Goal: Information Seeking & Learning: Check status

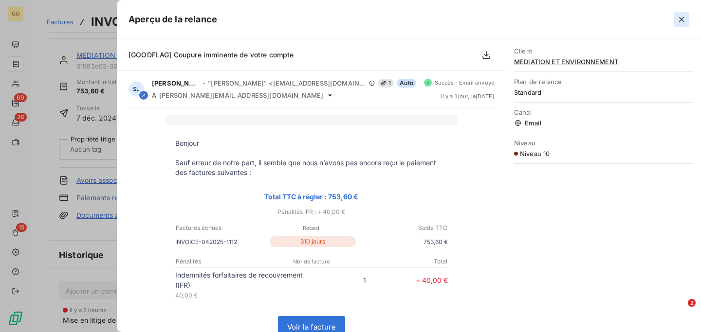
scroll to position [134, 0]
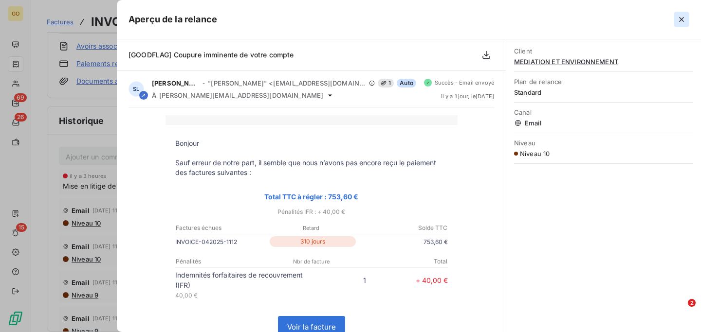
click at [681, 20] on icon "button" at bounding box center [681, 19] width 5 height 5
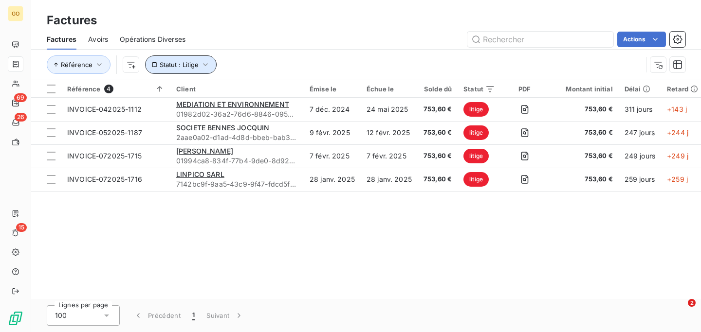
click at [205, 62] on icon "button" at bounding box center [206, 65] width 10 height 10
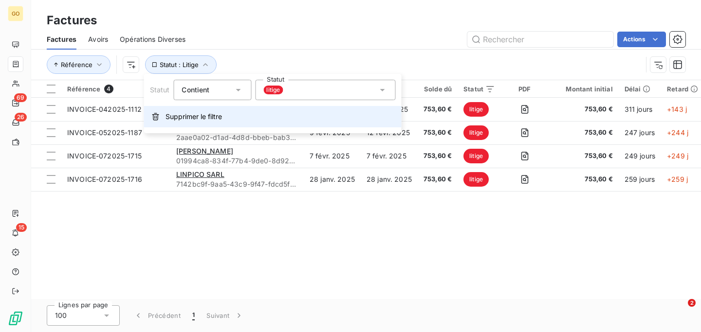
click at [188, 119] on span "Supprimer le filtre" at bounding box center [193, 117] width 56 height 10
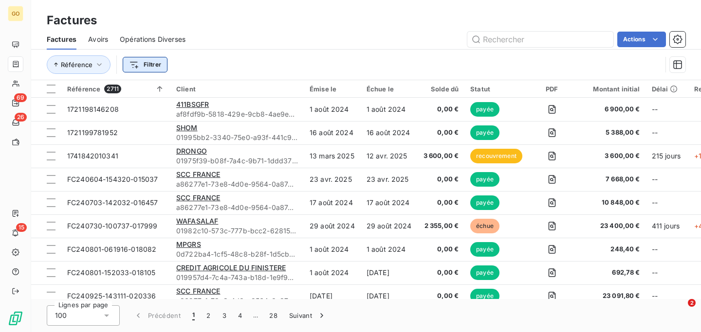
click at [149, 67] on html "GO 69 26 15 Factures Factures Avoirs Opérations Diverses Actions Référence Filt…" at bounding box center [350, 166] width 701 height 332
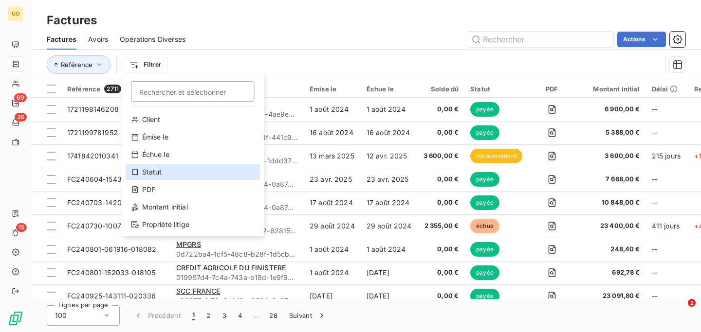
click at [160, 173] on div "Statut" at bounding box center [193, 173] width 135 height 16
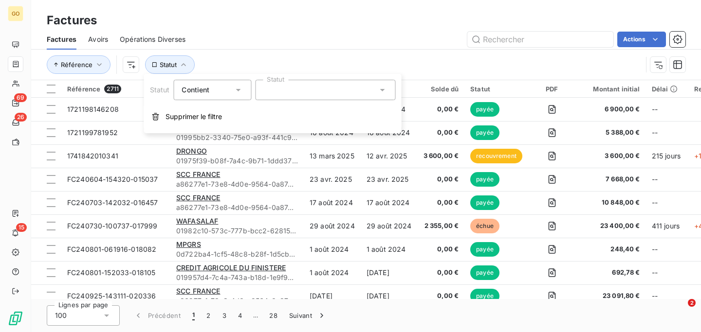
click at [296, 96] on div at bounding box center [325, 90] width 140 height 20
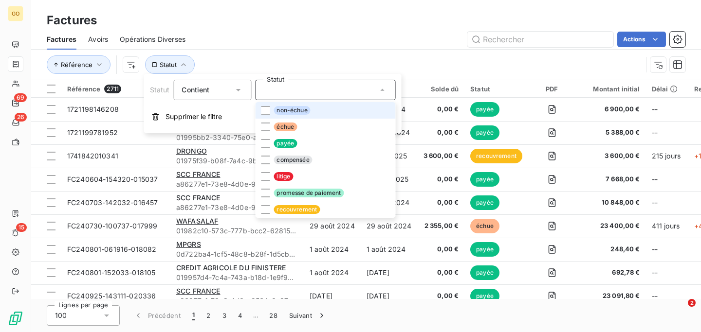
click at [296, 96] on div at bounding box center [325, 90] width 140 height 20
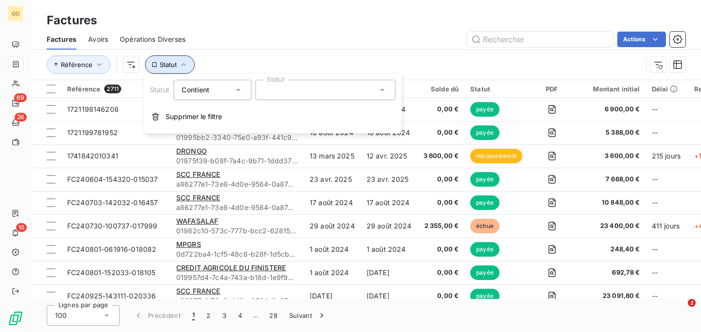
click at [168, 70] on button "Statut" at bounding box center [170, 64] width 50 height 18
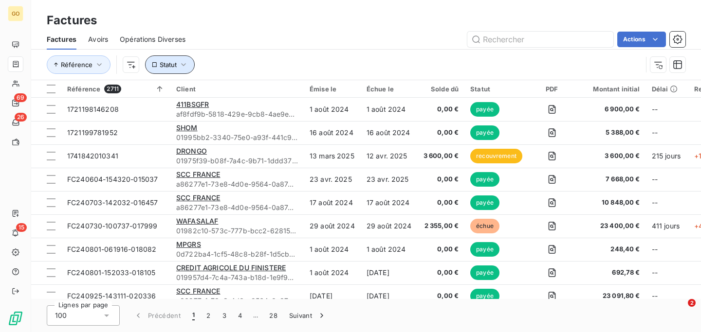
click at [168, 70] on button "Statut" at bounding box center [170, 64] width 50 height 18
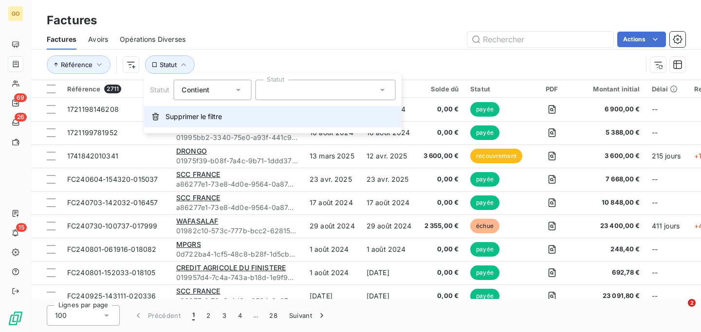
click at [182, 123] on button "Supprimer le filtre" at bounding box center [272, 116] width 257 height 21
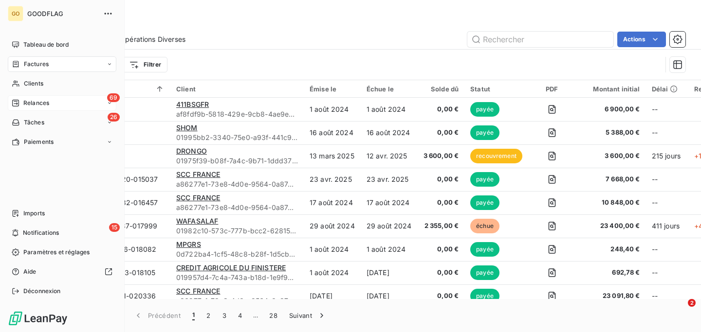
click at [32, 107] on span "Relances" at bounding box center [36, 103] width 26 height 9
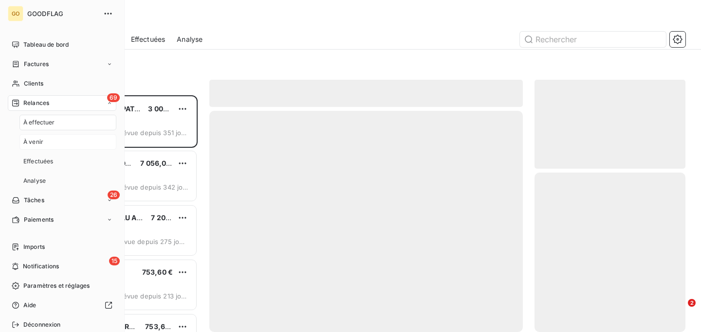
scroll to position [237, 151]
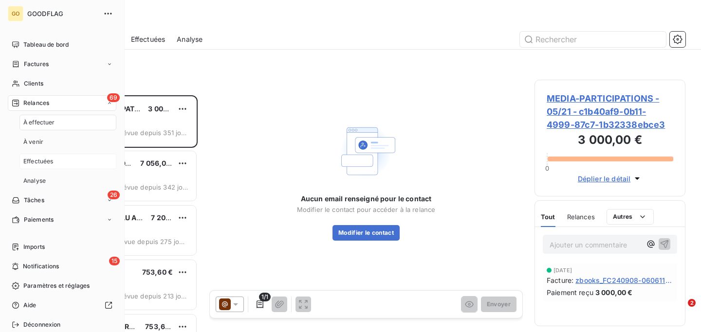
click at [48, 161] on span "Effectuées" at bounding box center [38, 161] width 30 height 9
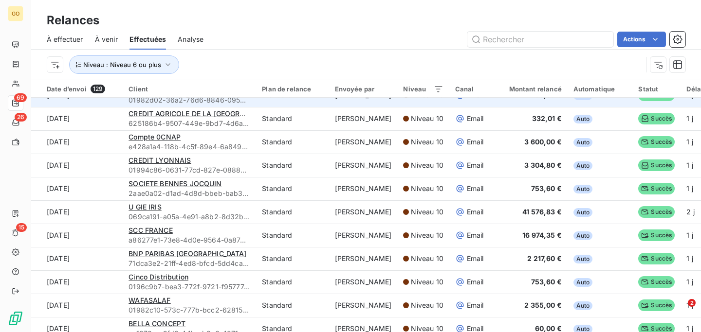
scroll to position [179, 0]
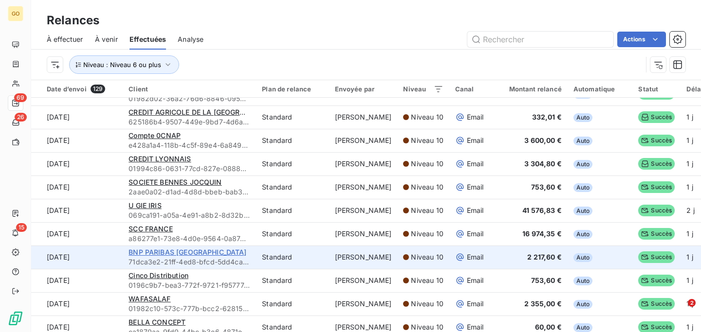
click at [206, 255] on span "BNP PARIBAS [GEOGRAPHIC_DATA]" at bounding box center [188, 252] width 118 height 8
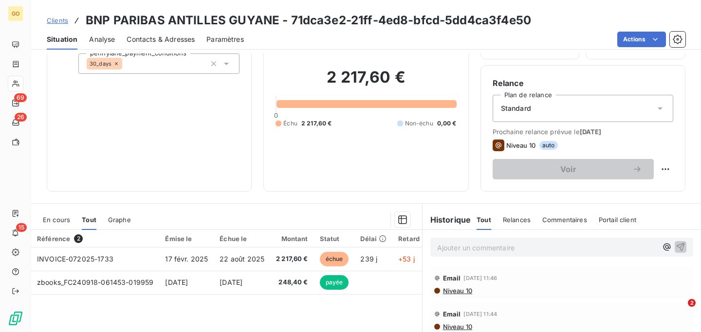
scroll to position [80, 0]
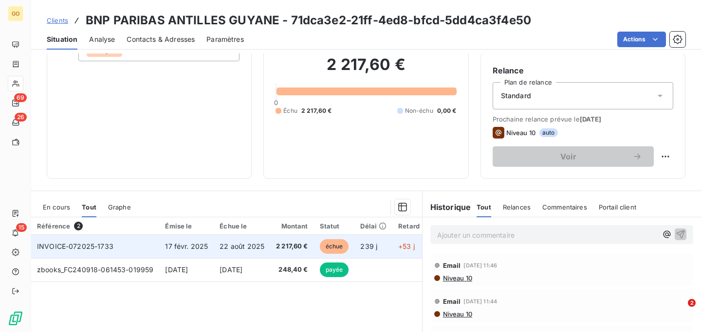
click at [66, 246] on span "INVOICE-072025-1733" at bounding box center [75, 246] width 76 height 8
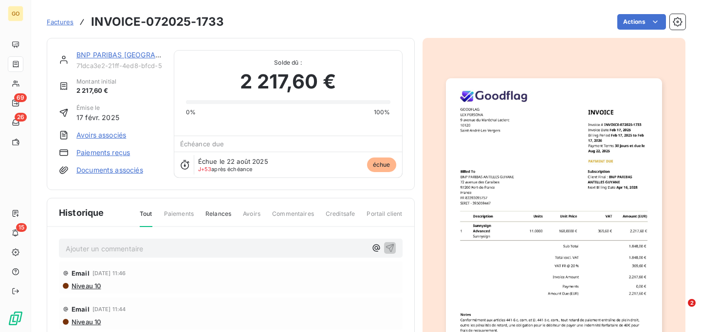
click at [144, 19] on h3 "INVOICE-072025-1733" at bounding box center [157, 22] width 133 height 18
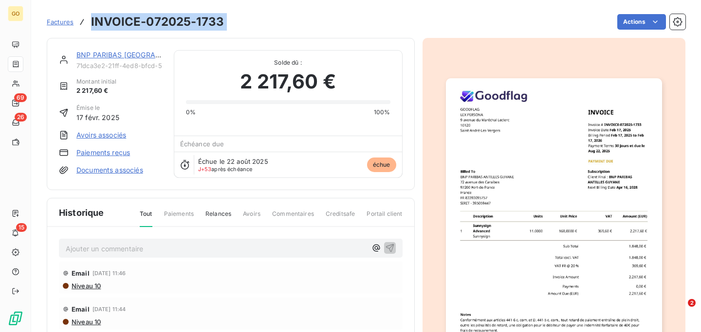
click at [144, 19] on h3 "INVOICE-072025-1733" at bounding box center [157, 22] width 133 height 18
copy section "INVOICE-072025-1733 Actions"
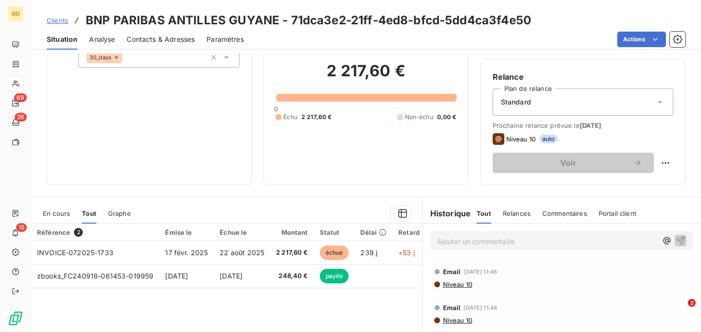
scroll to position [104, 0]
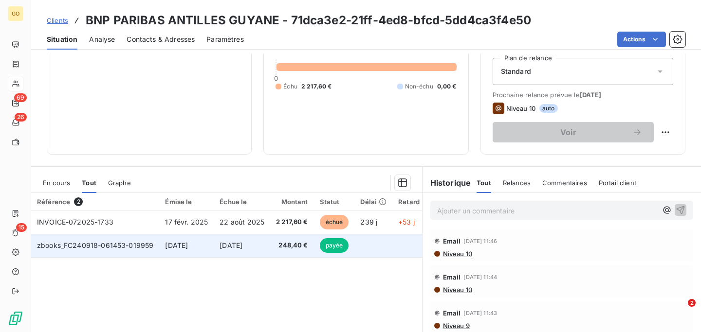
click at [129, 239] on td "zbooks_FC240918-061453-019959" at bounding box center [95, 245] width 128 height 23
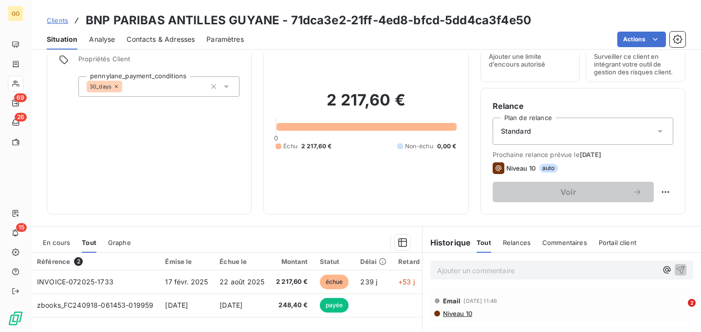
scroll to position [54, 0]
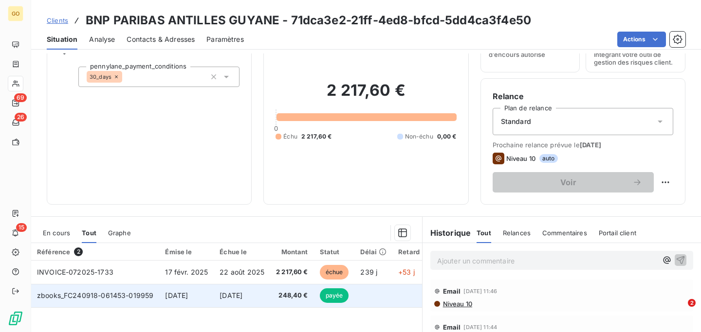
click at [124, 293] on span "zbooks_FC240918-061453-019959" at bounding box center [95, 296] width 116 height 8
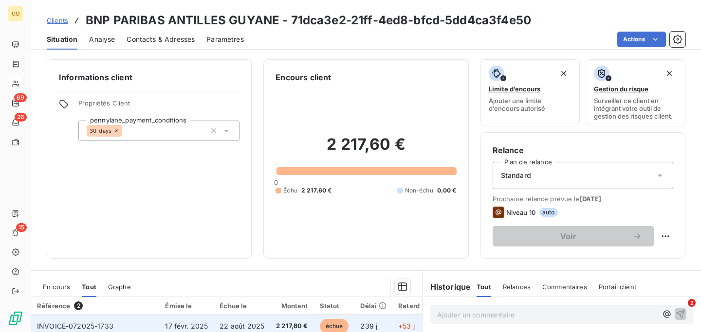
click at [139, 324] on td "INVOICE-072025-1733" at bounding box center [95, 326] width 128 height 23
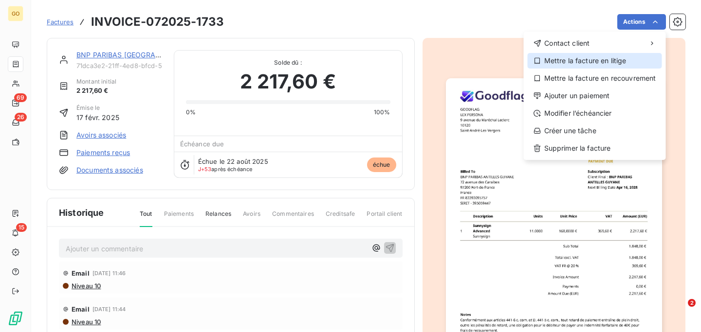
click at [595, 60] on div "Mettre la facture en litige" at bounding box center [595, 61] width 134 height 16
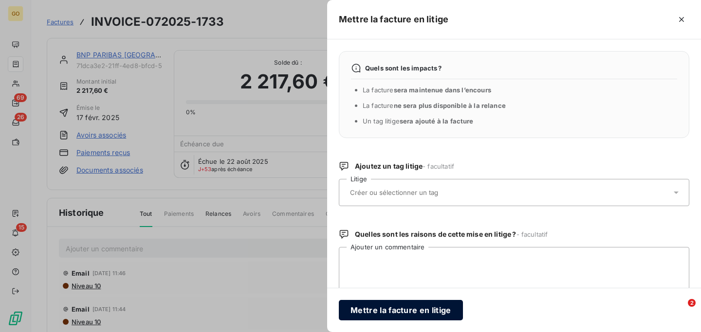
click at [444, 309] on button "Mettre la facture en litige" at bounding box center [401, 310] width 124 height 20
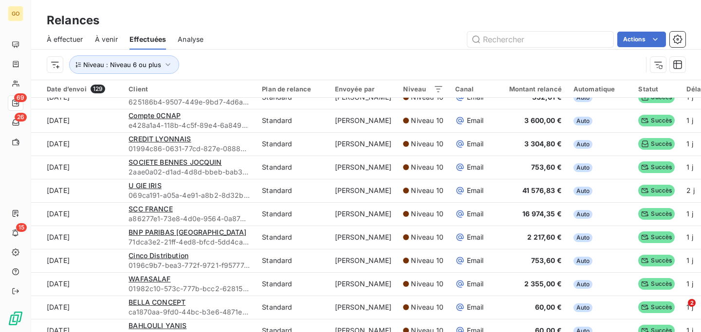
scroll to position [202, 0]
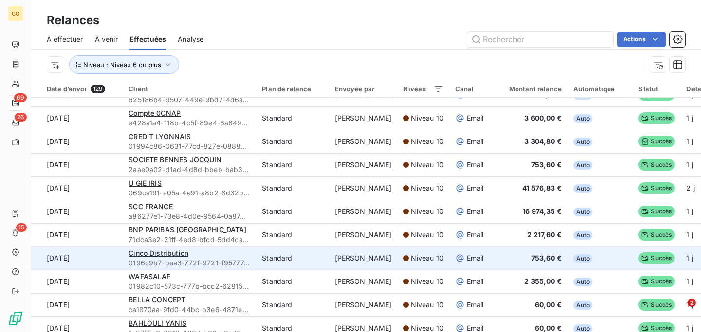
click at [203, 257] on div "Cinco Distribution" at bounding box center [190, 254] width 122 height 10
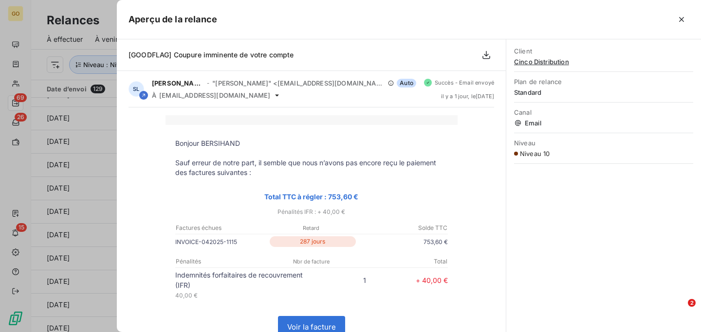
click at [204, 243] on p "INVOICE-042025-1115" at bounding box center [221, 242] width 92 height 10
copy tr "INVOICE-042025-1115"
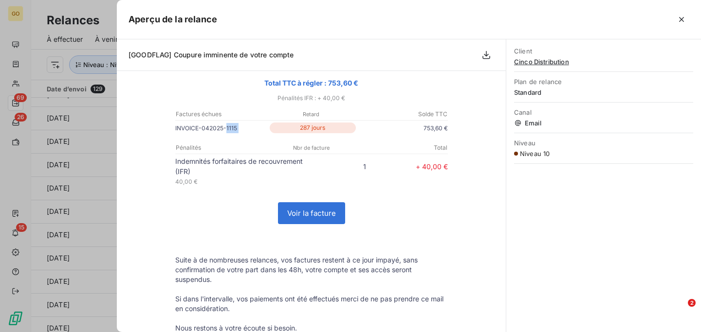
scroll to position [0, 0]
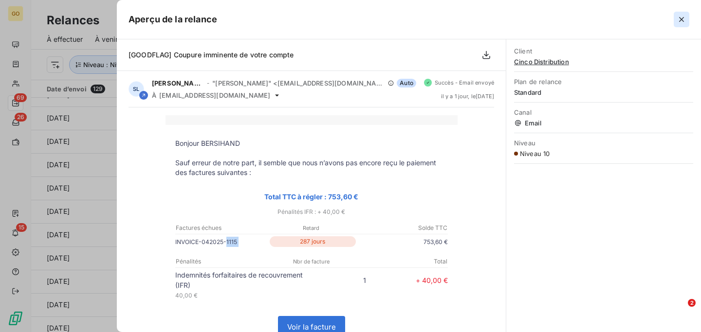
click at [682, 18] on icon "button" at bounding box center [681, 19] width 5 height 5
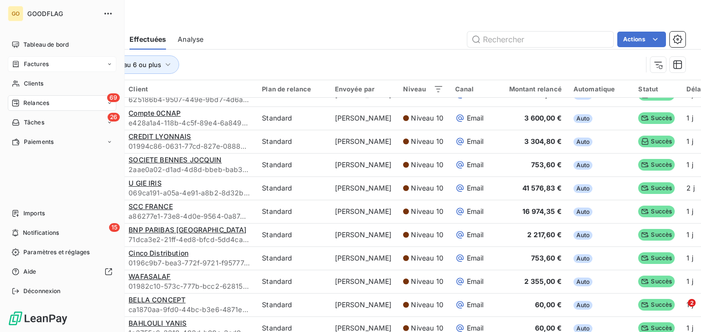
click at [39, 60] on span "Factures" at bounding box center [36, 64] width 25 height 9
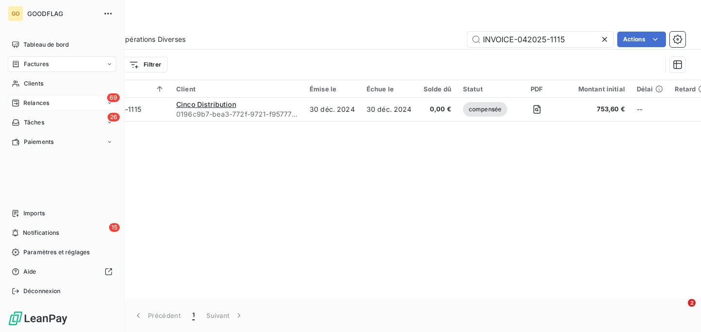
type input "INVOICE-042025-1115"
click at [35, 106] on span "Relances" at bounding box center [36, 103] width 26 height 9
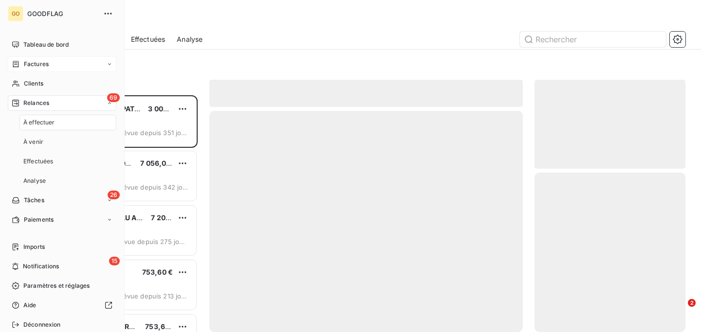
scroll to position [237, 151]
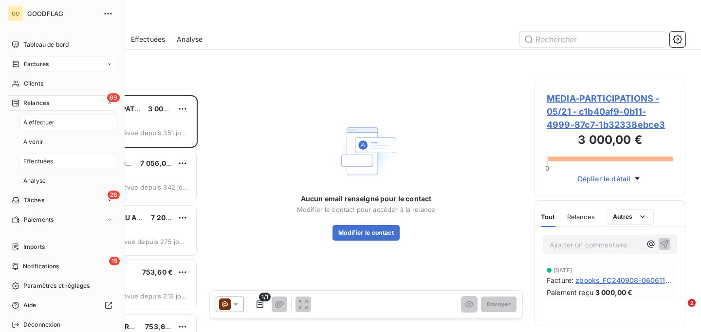
click at [37, 163] on span "Effectuées" at bounding box center [38, 161] width 30 height 9
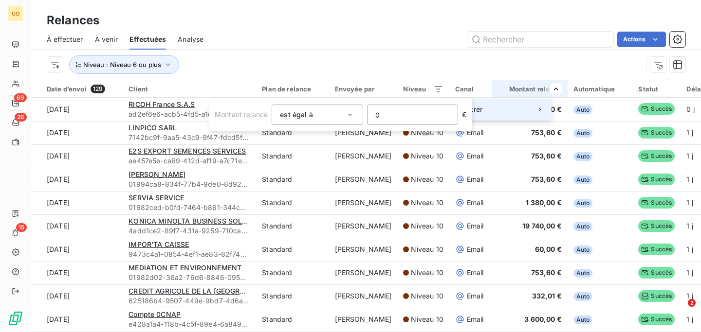
click at [533, 104] on div "Filtrer" at bounding box center [496, 109] width 109 height 21
click at [345, 115] on icon at bounding box center [350, 115] width 10 height 10
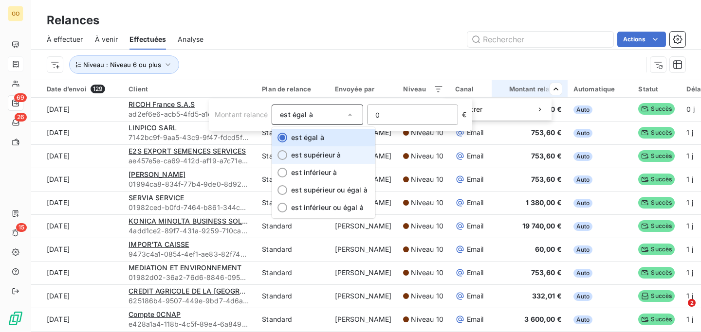
click at [331, 155] on span "est supérieur à" at bounding box center [316, 155] width 50 height 8
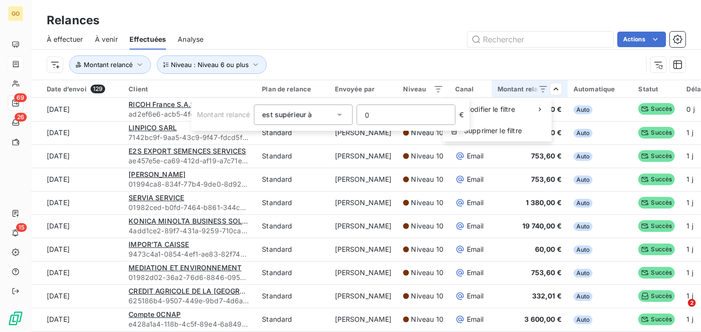
click at [468, 54] on html "GO 69 26 15 Relances À effectuer À venir Effectuées Analyse Actions Niveau : Ni…" at bounding box center [350, 166] width 701 height 332
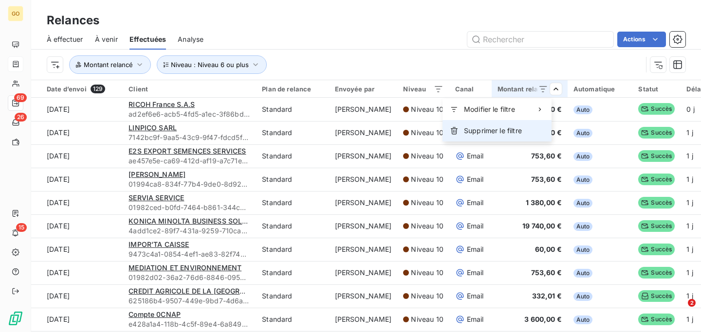
click at [523, 131] on div "Supprimer le filtre" at bounding box center [496, 130] width 109 height 21
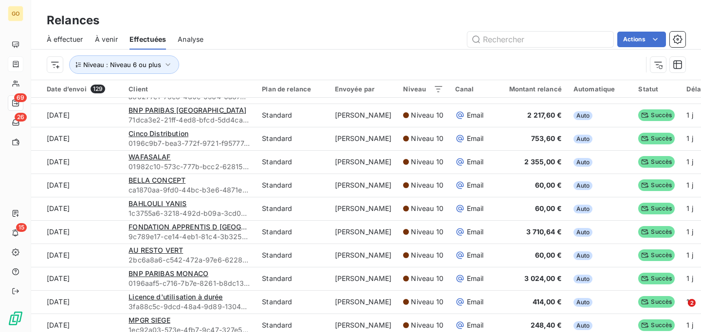
scroll to position [323, 0]
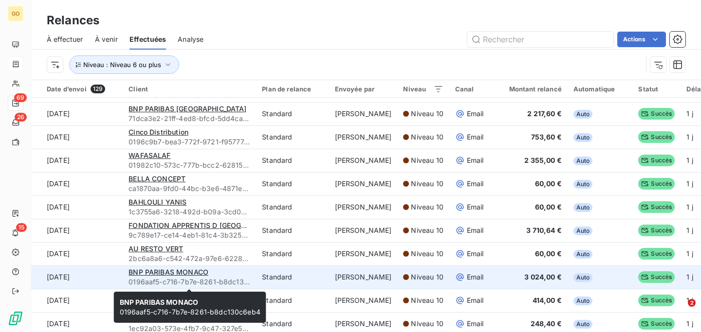
click at [179, 278] on span "0196aaf5-c716-7b7e-8261-b8dc130c6eb4" at bounding box center [190, 282] width 122 height 10
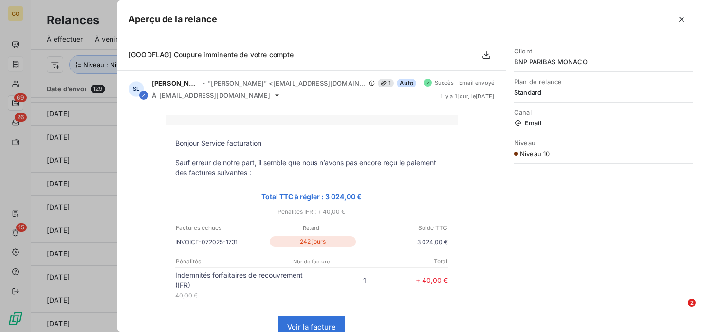
click at [214, 242] on p "INVOICE-072025-1731" at bounding box center [221, 242] width 92 height 10
copy tr "INVOICE-072025-1731"
click at [15, 79] on div at bounding box center [350, 166] width 701 height 332
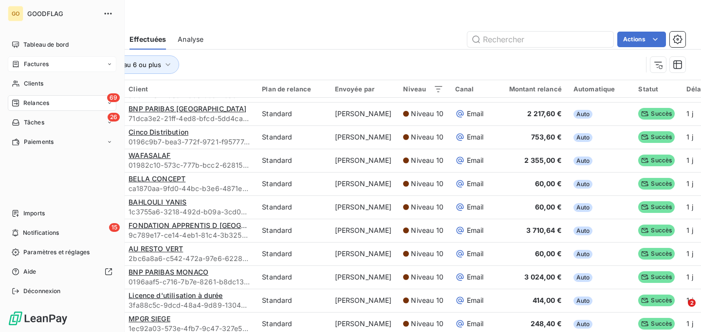
click at [36, 65] on span "Factures" at bounding box center [36, 64] width 25 height 9
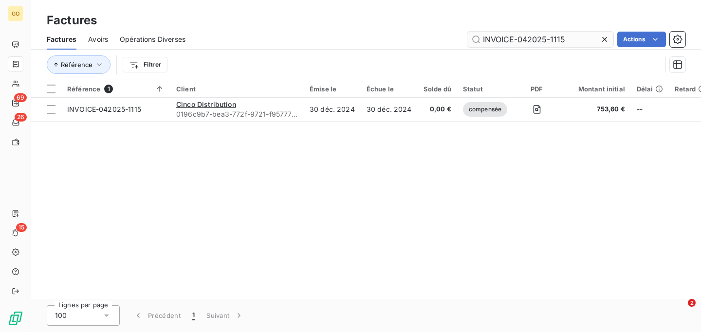
click at [496, 38] on input "INVOICE-042025-1115" at bounding box center [540, 40] width 146 height 16
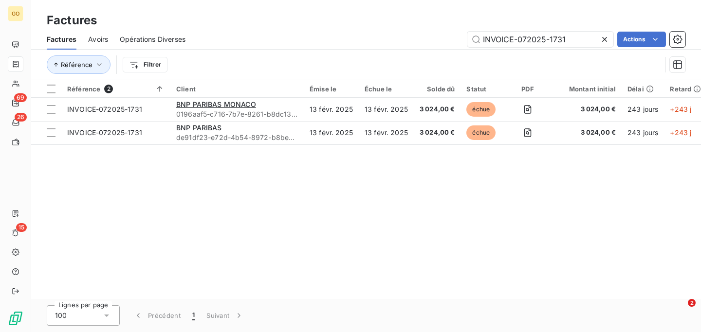
type input "INVOICE-072025-1731"
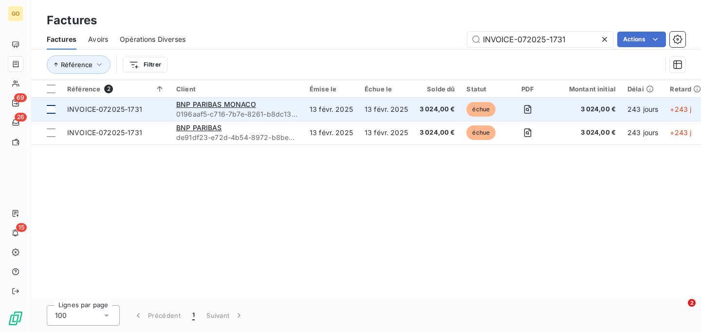
click at [53, 108] on div at bounding box center [51, 109] width 9 height 9
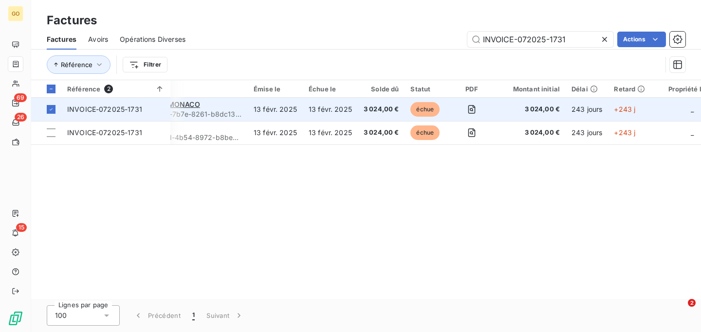
scroll to position [0, 119]
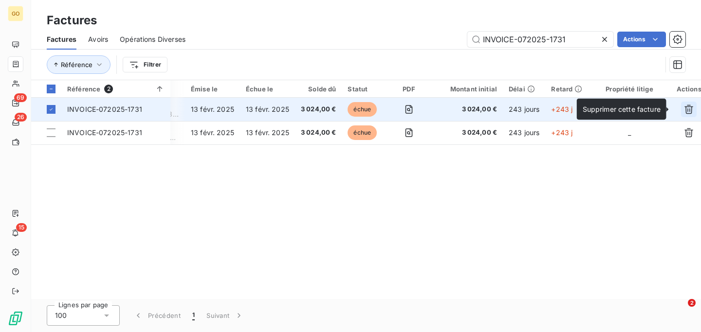
click at [684, 107] on icon "button" at bounding box center [689, 110] width 10 height 10
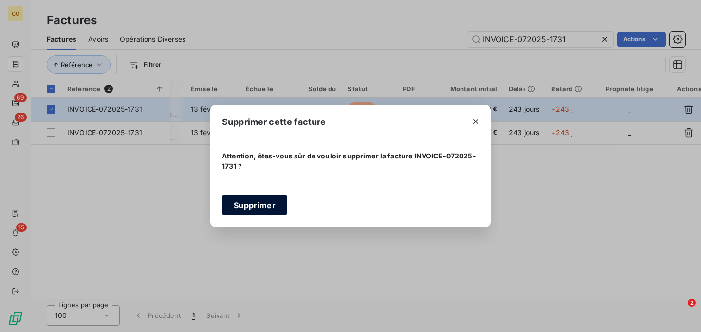
click at [266, 213] on button "Supprimer" at bounding box center [254, 205] width 65 height 20
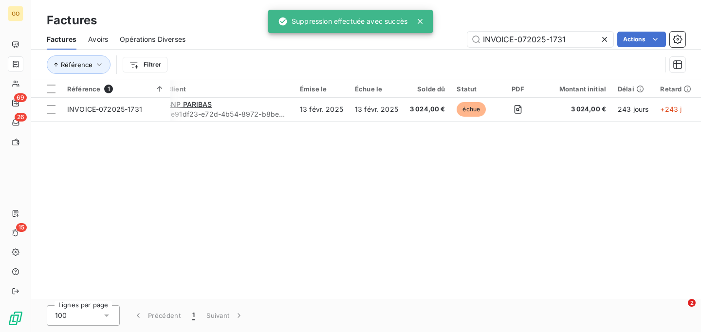
scroll to position [0, 0]
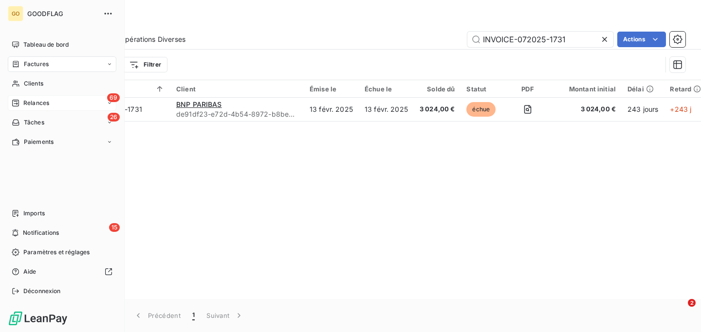
click at [43, 104] on span "Relances" at bounding box center [36, 103] width 26 height 9
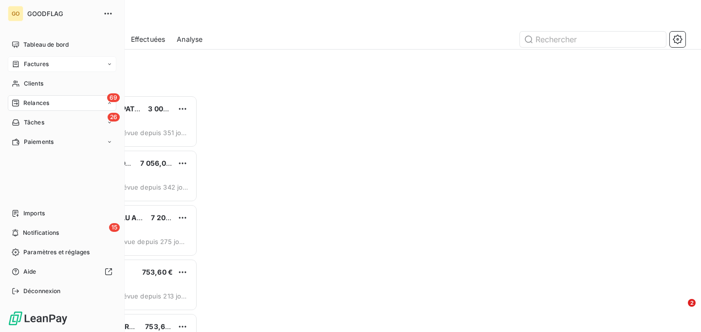
scroll to position [237, 151]
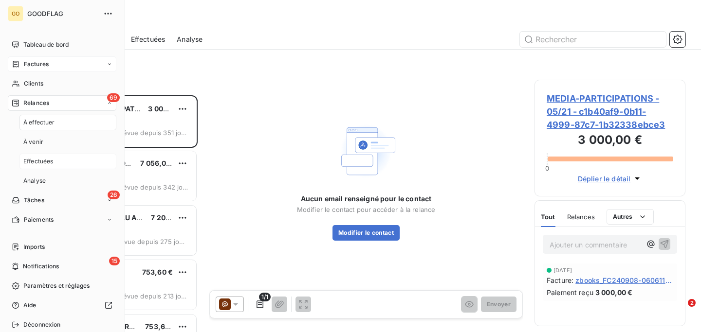
click at [41, 159] on span "Effectuées" at bounding box center [38, 161] width 30 height 9
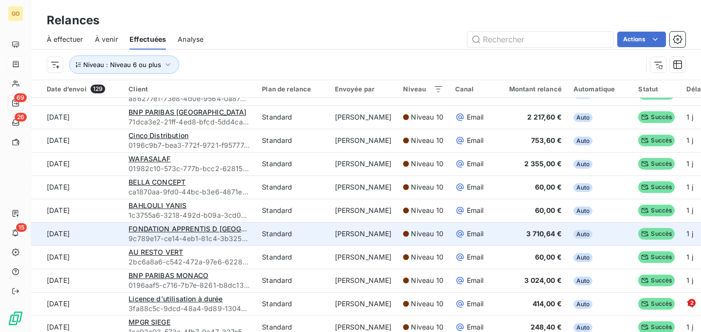
scroll to position [320, 0]
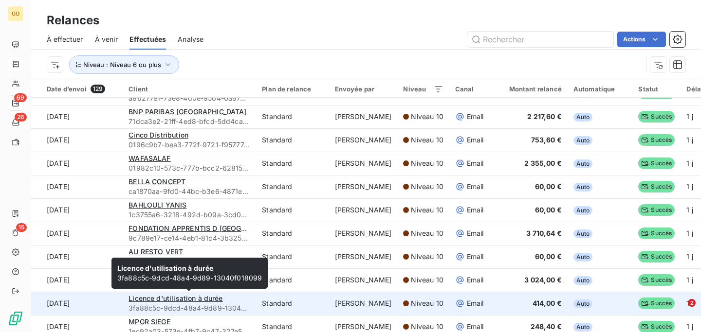
click at [239, 304] on span "3fa88c5c-9dcd-48a4-9d89-13040f018099" at bounding box center [190, 309] width 122 height 10
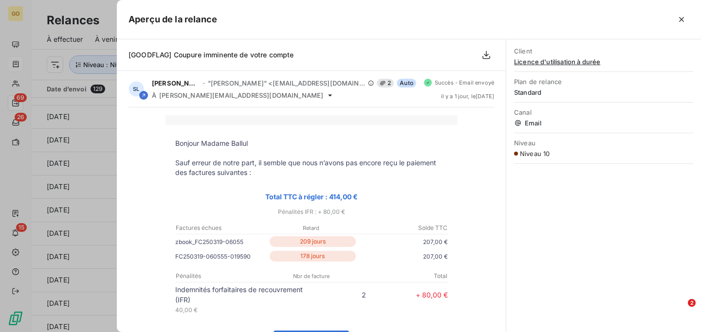
click at [226, 239] on p "zbook_FC250319-06055" at bounding box center [221, 242] width 92 height 10
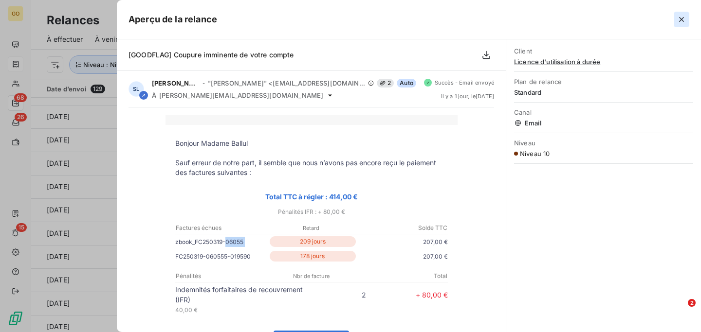
click at [679, 24] on icon "button" at bounding box center [682, 20] width 10 height 10
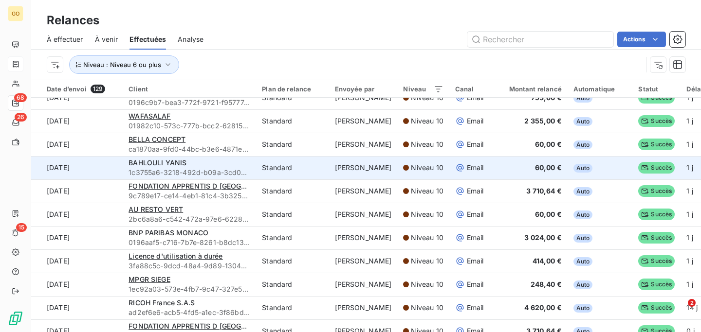
scroll to position [363, 0]
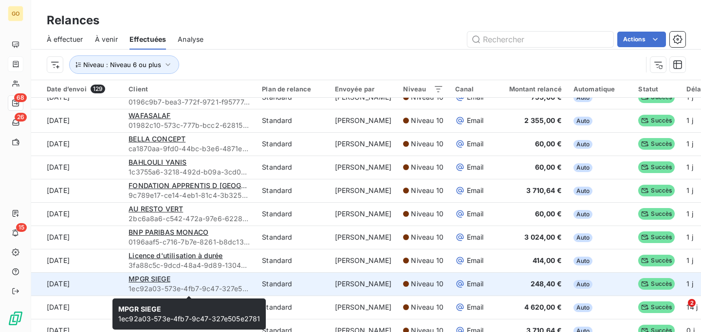
click at [186, 276] on div "MPGR SIEGE" at bounding box center [190, 280] width 122 height 10
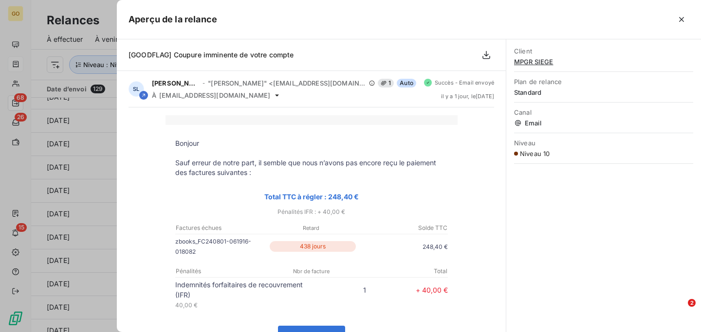
click at [188, 241] on p "zbooks_FC240801-061916-018082" at bounding box center [221, 247] width 92 height 20
copy tr "zbooks_FC240801-061916-018082"
click at [680, 23] on icon "button" at bounding box center [682, 20] width 10 height 10
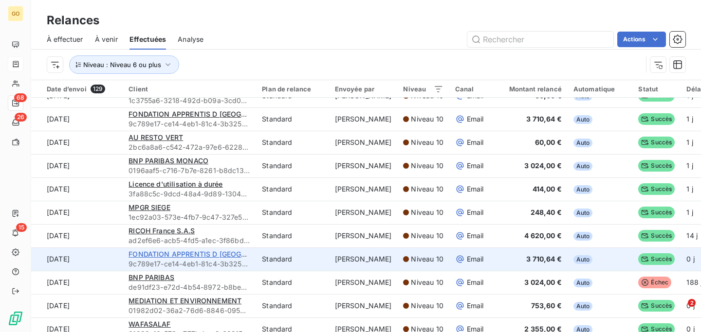
scroll to position [0, 0]
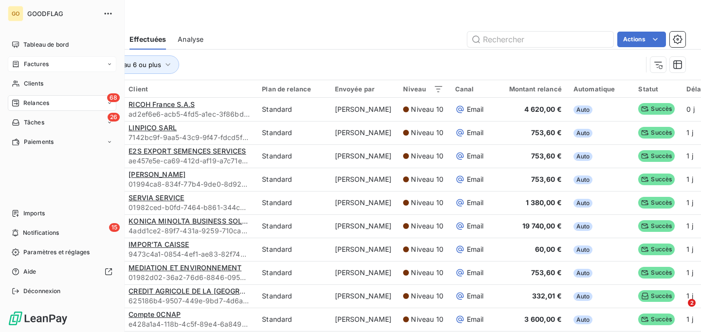
click at [38, 59] on div "Factures" at bounding box center [62, 64] width 109 height 16
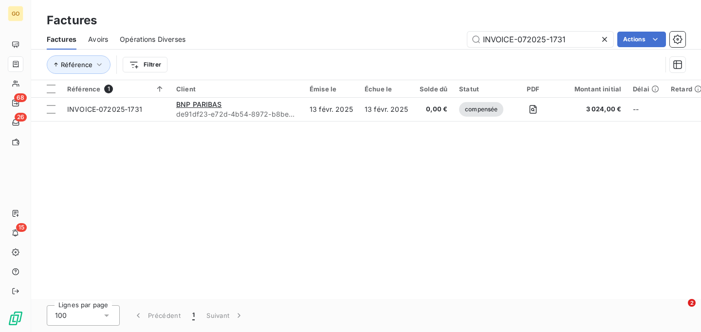
click at [601, 37] on icon at bounding box center [605, 40] width 10 height 10
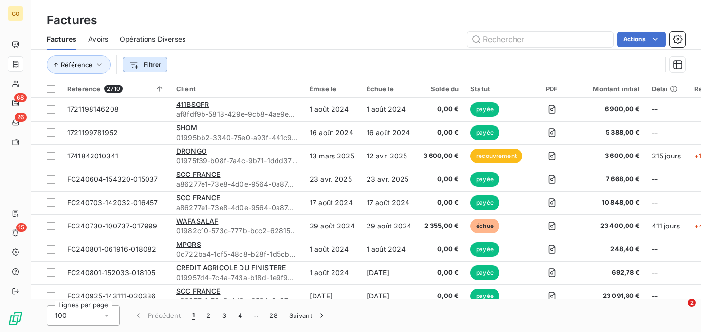
click at [147, 62] on html "GO 68 26 15 Factures Factures Avoirs Opérations Diverses Actions Référence Filt…" at bounding box center [350, 166] width 701 height 332
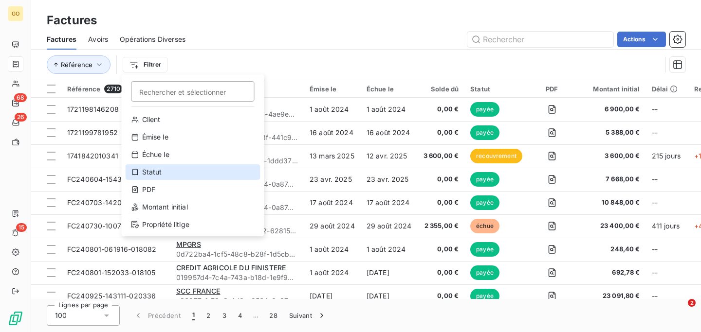
click at [153, 177] on div "Statut" at bounding box center [193, 173] width 135 height 16
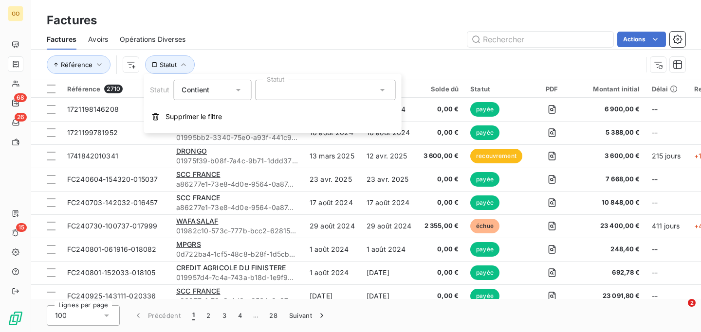
click at [284, 97] on div at bounding box center [325, 90] width 140 height 20
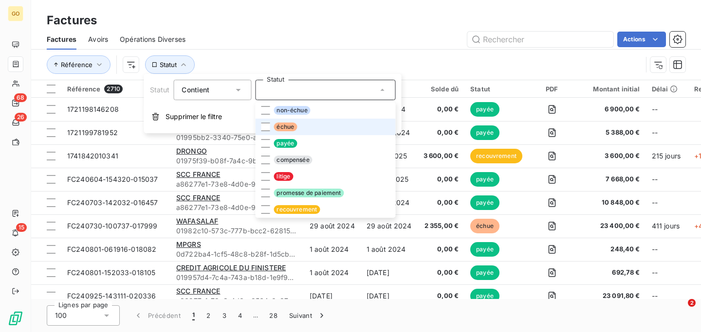
click at [291, 131] on li "échue" at bounding box center [325, 127] width 140 height 17
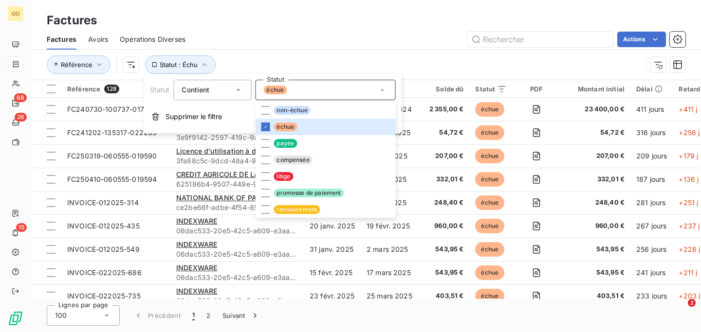
click at [354, 45] on div "Actions" at bounding box center [441, 40] width 488 height 16
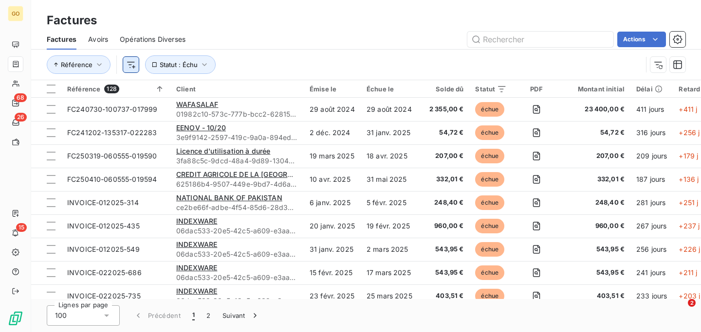
click at [131, 67] on html "GO 68 26 15 Factures Factures Avoirs Opérations Diverses Actions Référence Stat…" at bounding box center [350, 166] width 701 height 332
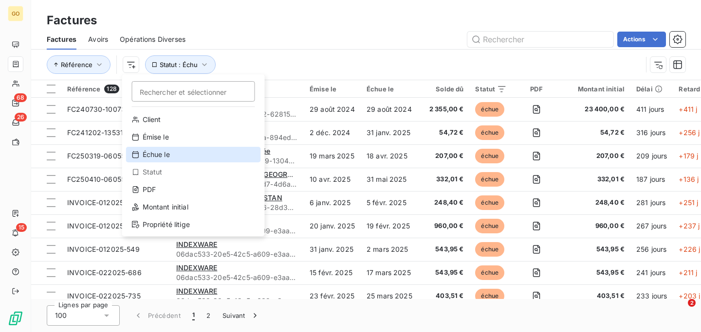
click at [161, 154] on div "Échue le" at bounding box center [193, 155] width 135 height 16
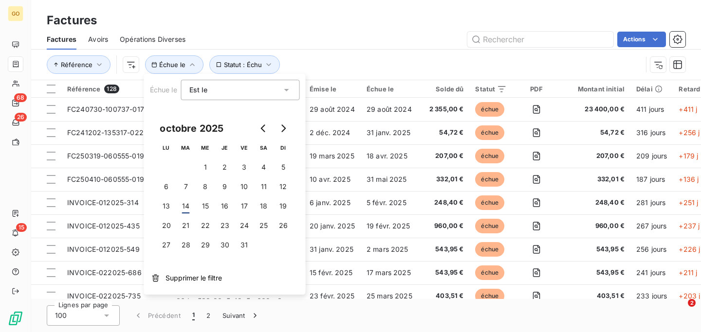
click at [212, 91] on div "Est le" at bounding box center [235, 90] width 92 height 14
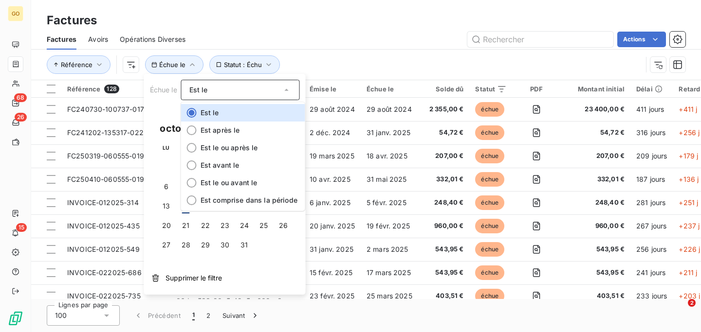
click at [263, 5] on div "Factures Factures Avoirs Opérations Diverses Actions Référence Échue le Statut …" at bounding box center [366, 40] width 670 height 80
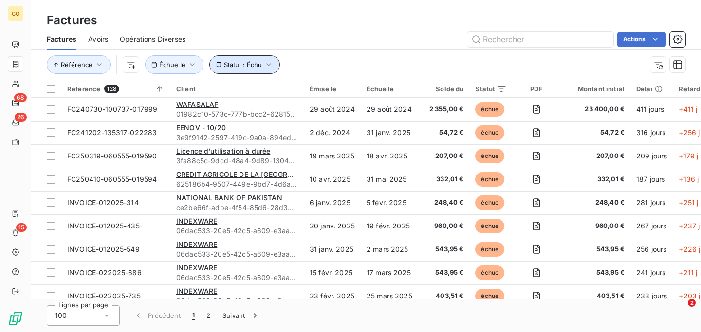
click at [250, 60] on button "Statut : Échu" at bounding box center [244, 64] width 71 height 18
click at [168, 64] on span "Échue le" at bounding box center [172, 65] width 26 height 8
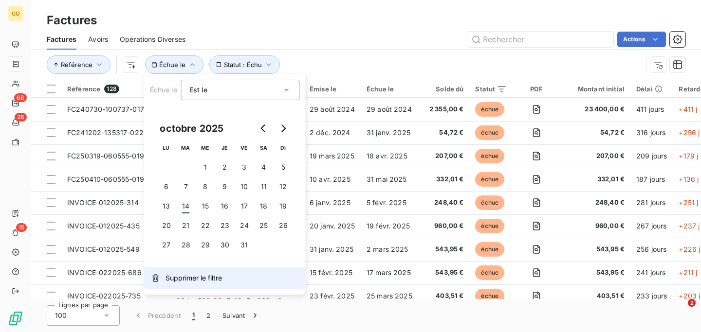
click at [177, 279] on span "Supprimer le filtre" at bounding box center [193, 279] width 56 height 10
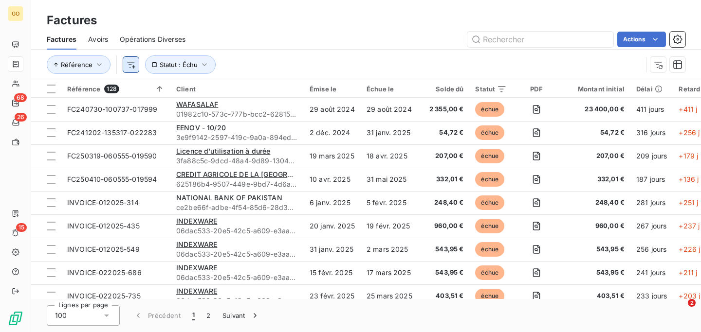
click at [130, 63] on html "GO 68 26 15 Factures Factures Avoirs Opérations Diverses Actions Référence Stat…" at bounding box center [350, 166] width 701 height 332
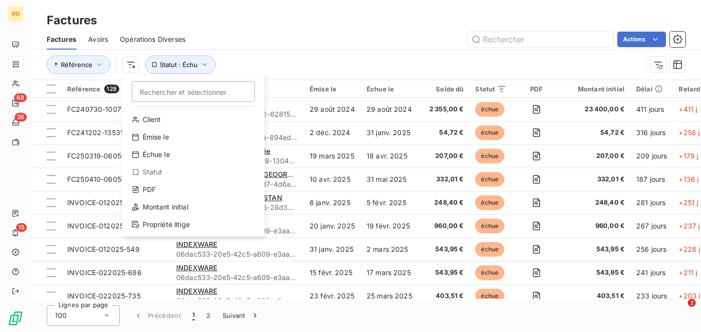
click at [300, 62] on html "GO 68 26 15 Factures Factures Avoirs Opérations Diverses Actions Référence Rech…" at bounding box center [350, 166] width 701 height 332
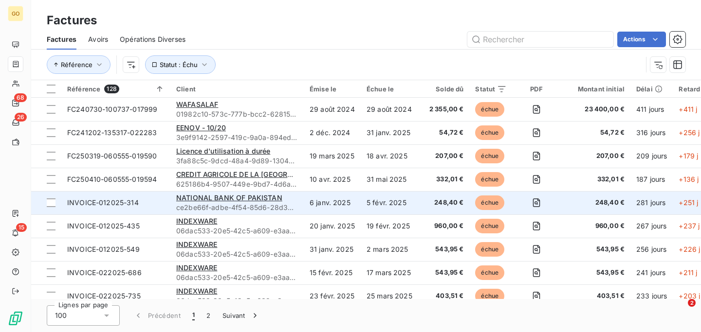
click at [301, 205] on td "NATIONAL BANK OF PAKISTAN ce2be66f-adbe-4f54-85d6-28d30257d786" at bounding box center [236, 202] width 133 height 23
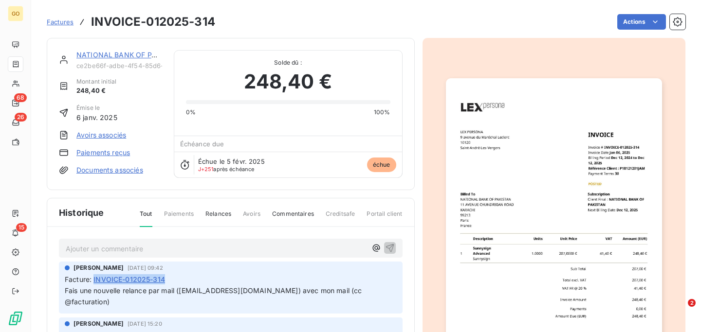
drag, startPoint x: 171, startPoint y: 280, endPoint x: 96, endPoint y: 281, distance: 75.4
click at [96, 281] on div "Facture : INVOICE-012025-314" at bounding box center [231, 280] width 332 height 10
copy span "INVOICE-012025-314"
